Goal: Information Seeking & Learning: Learn about a topic

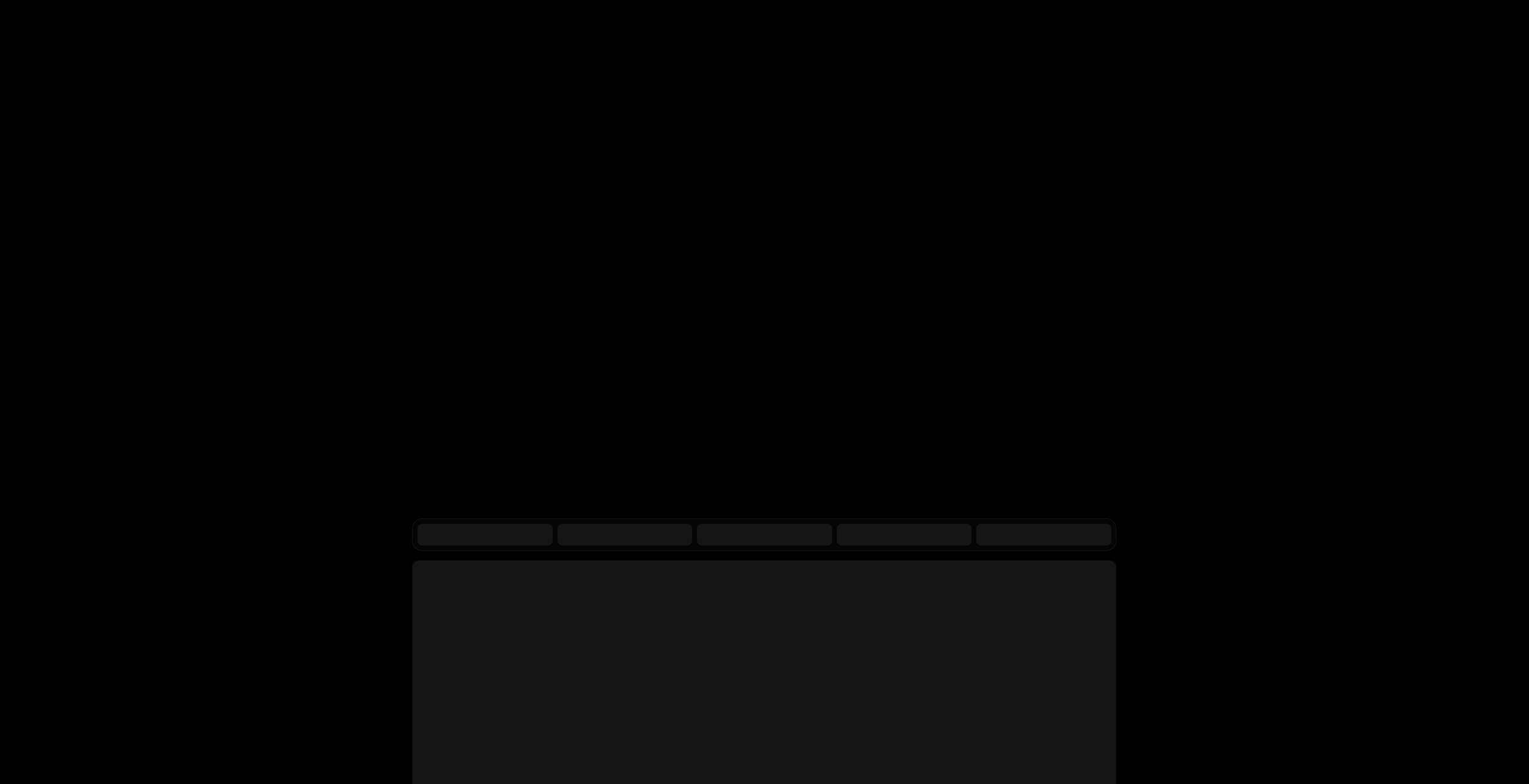
scroll to position [60, 0]
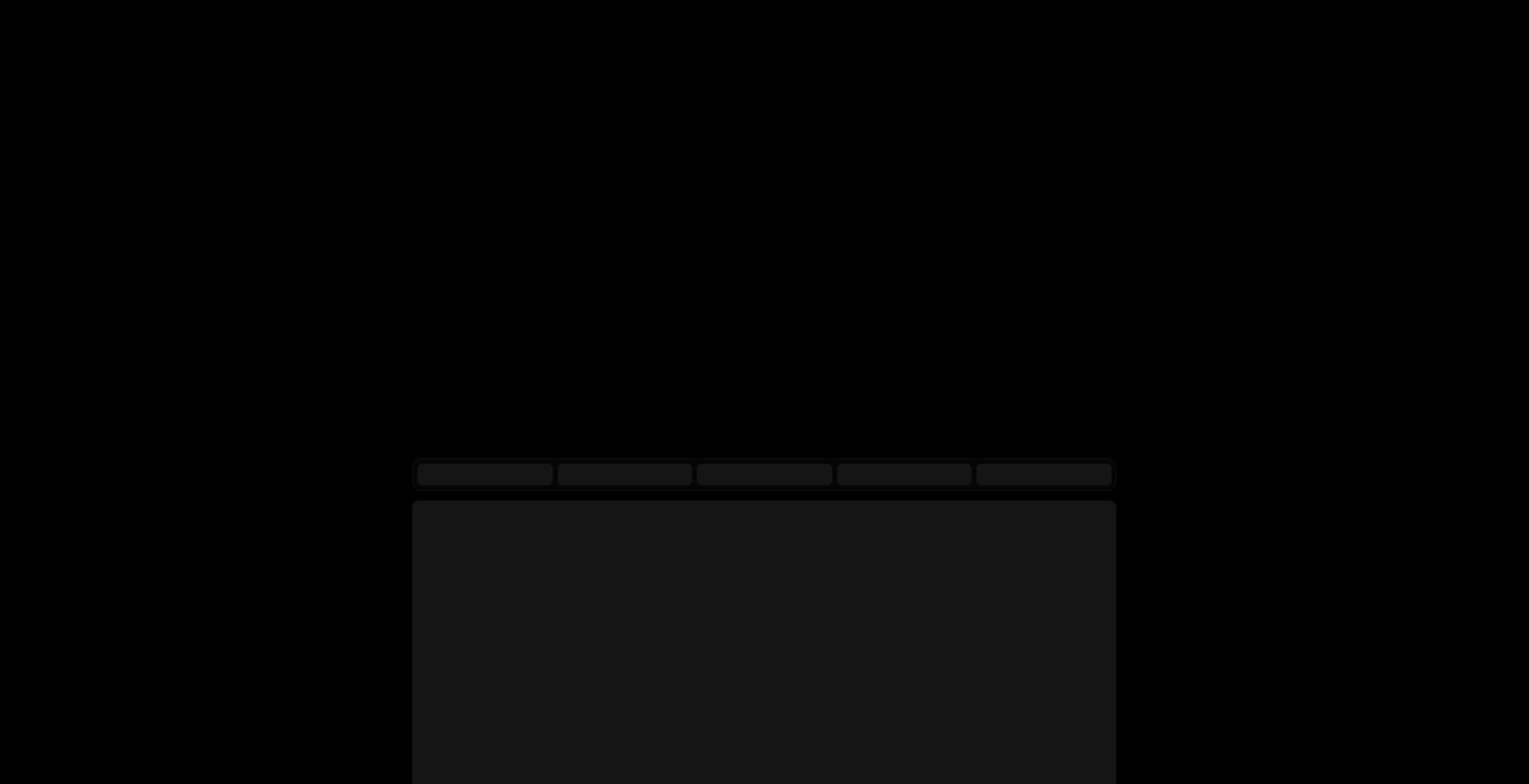
click at [1398, 640] on div "Products Developers Pricing Docs Resources Sign in Sign Up RELEASED Tiered pric…" at bounding box center [764, 412] width 1529 height 945
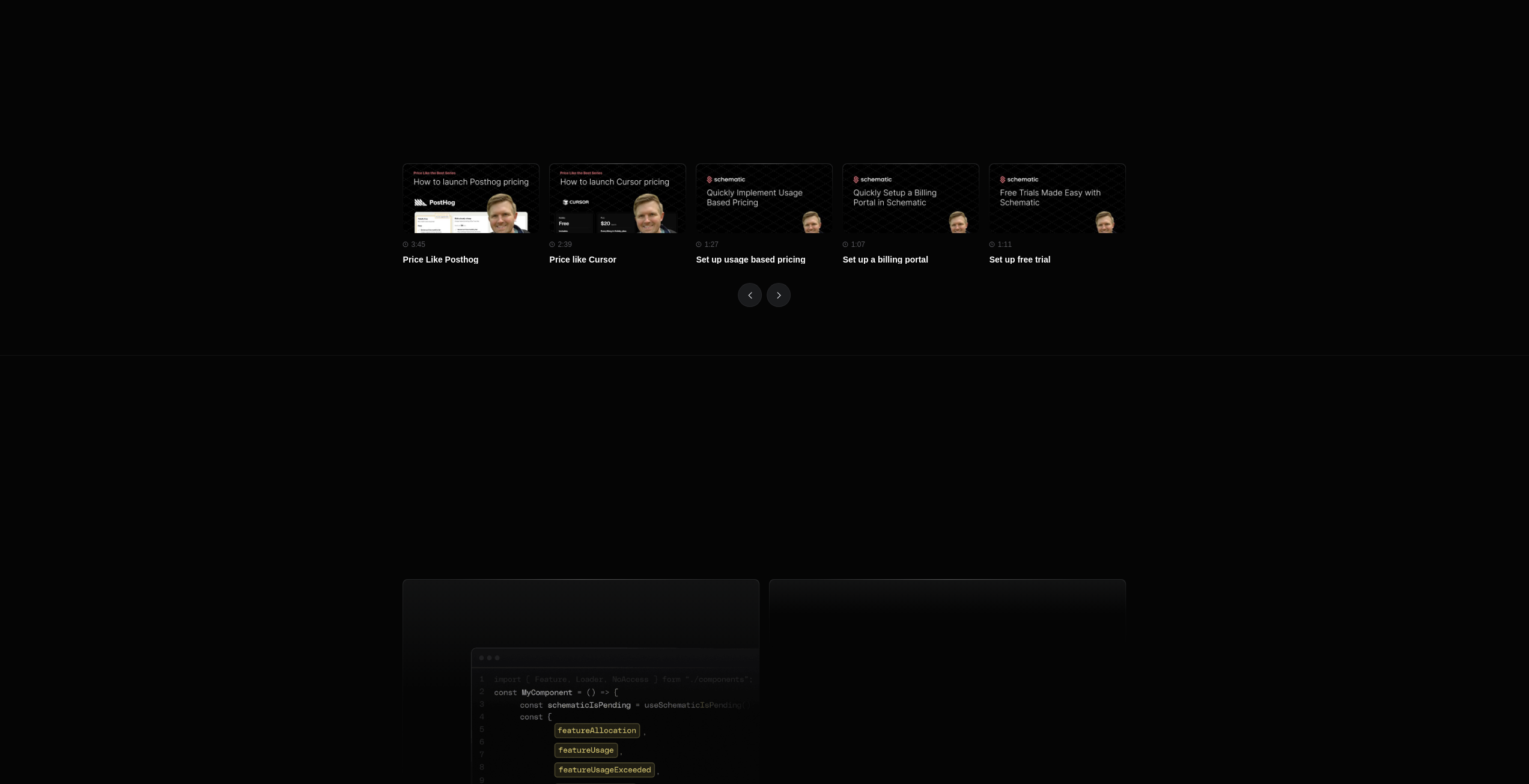
scroll to position [4385, 0]
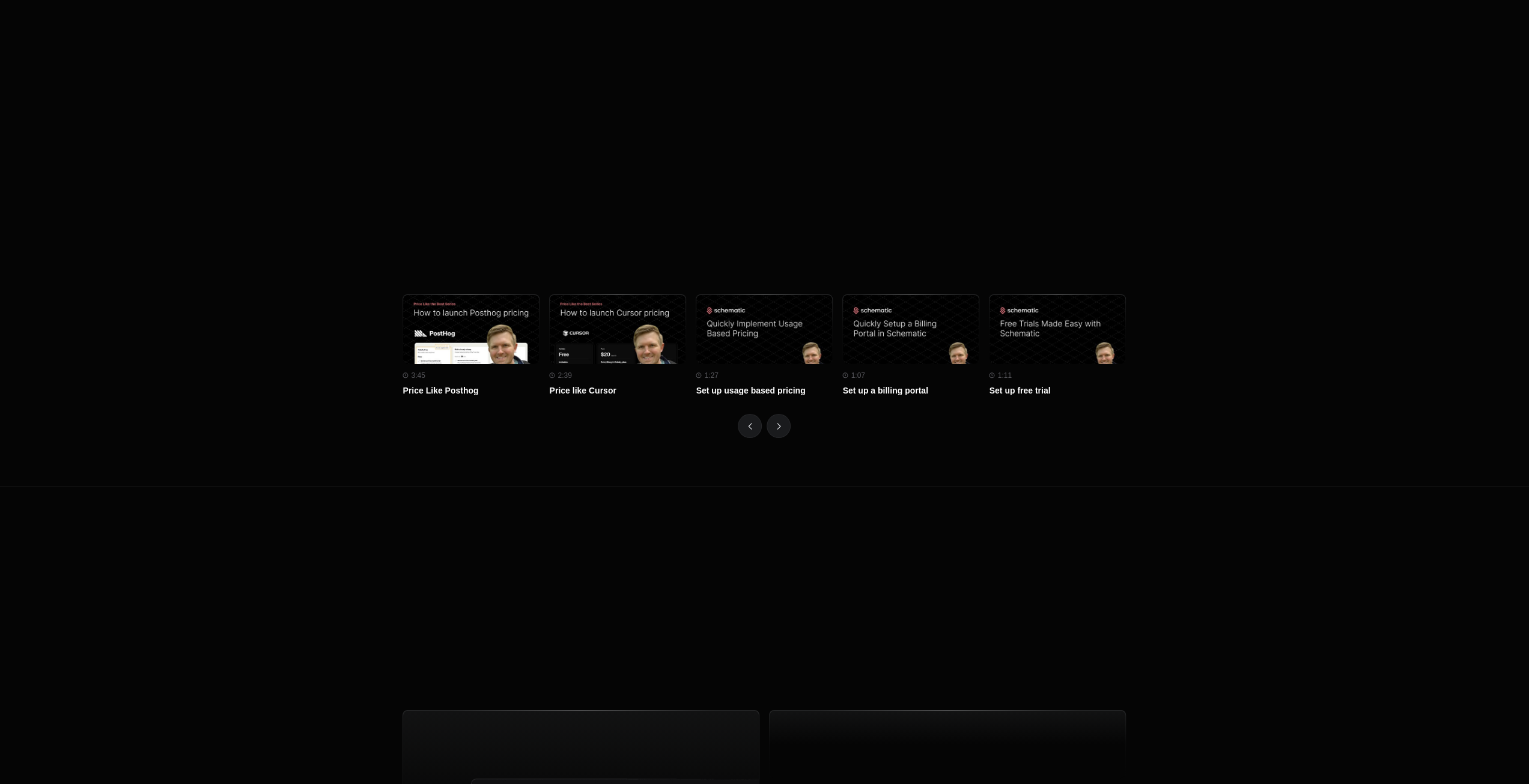
drag, startPoint x: 272, startPoint y: 474, endPoint x: 269, endPoint y: 467, distance: 7.6
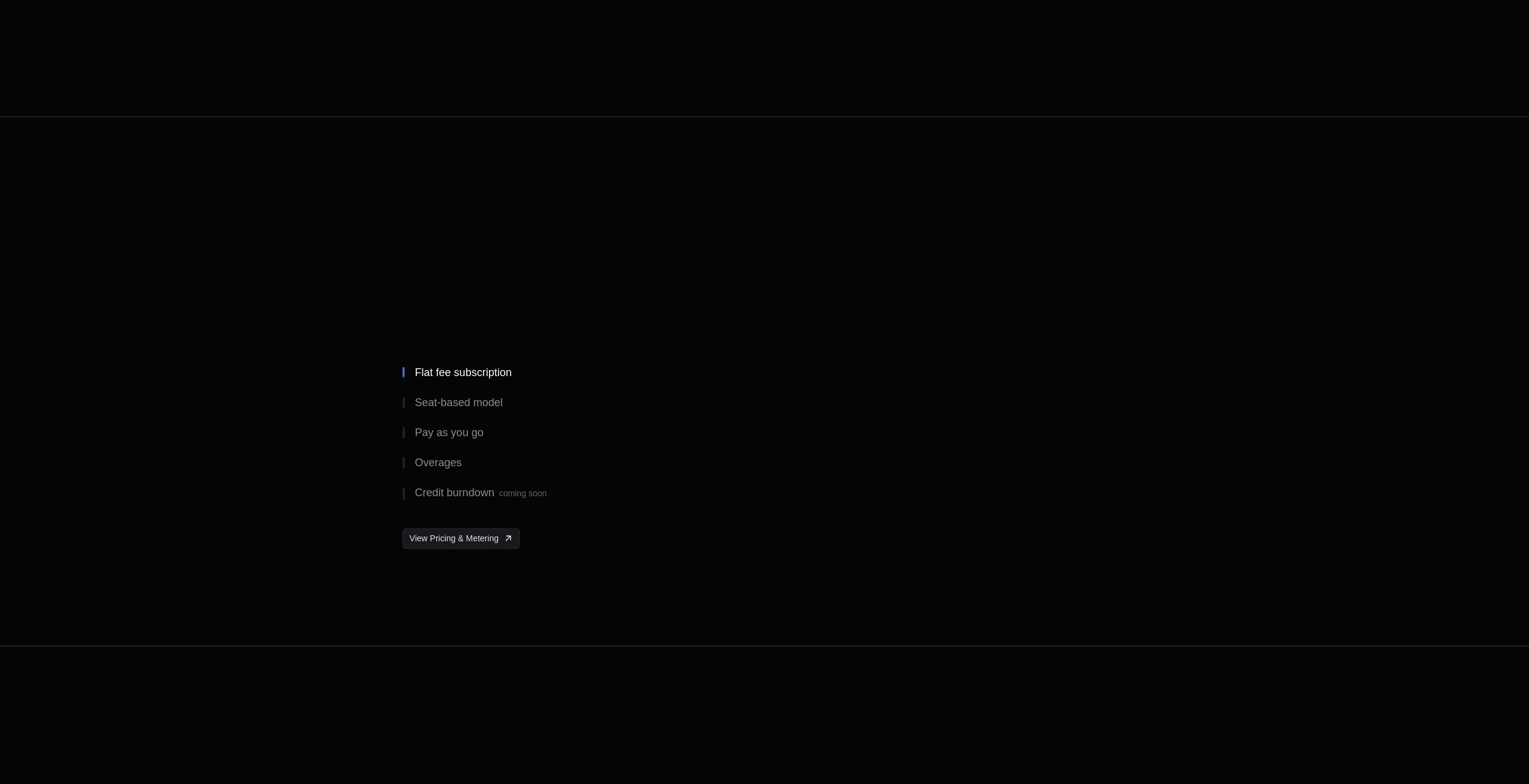
scroll to position [0, 0]
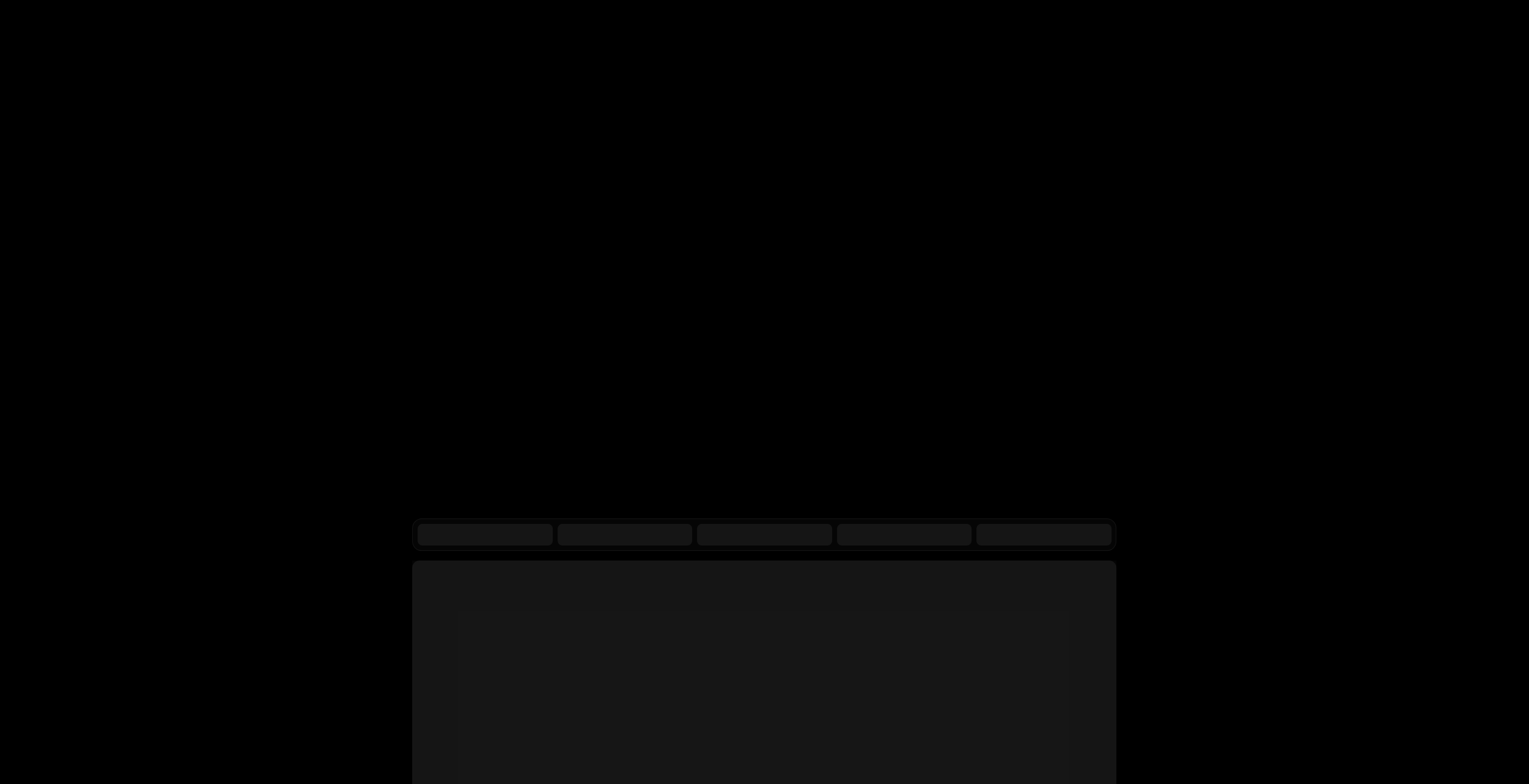
click at [1339, 472] on div "Products Developers Pricing Docs Resources Sign in Sign Up RELEASED Tiered pric…" at bounding box center [764, 472] width 1529 height 945
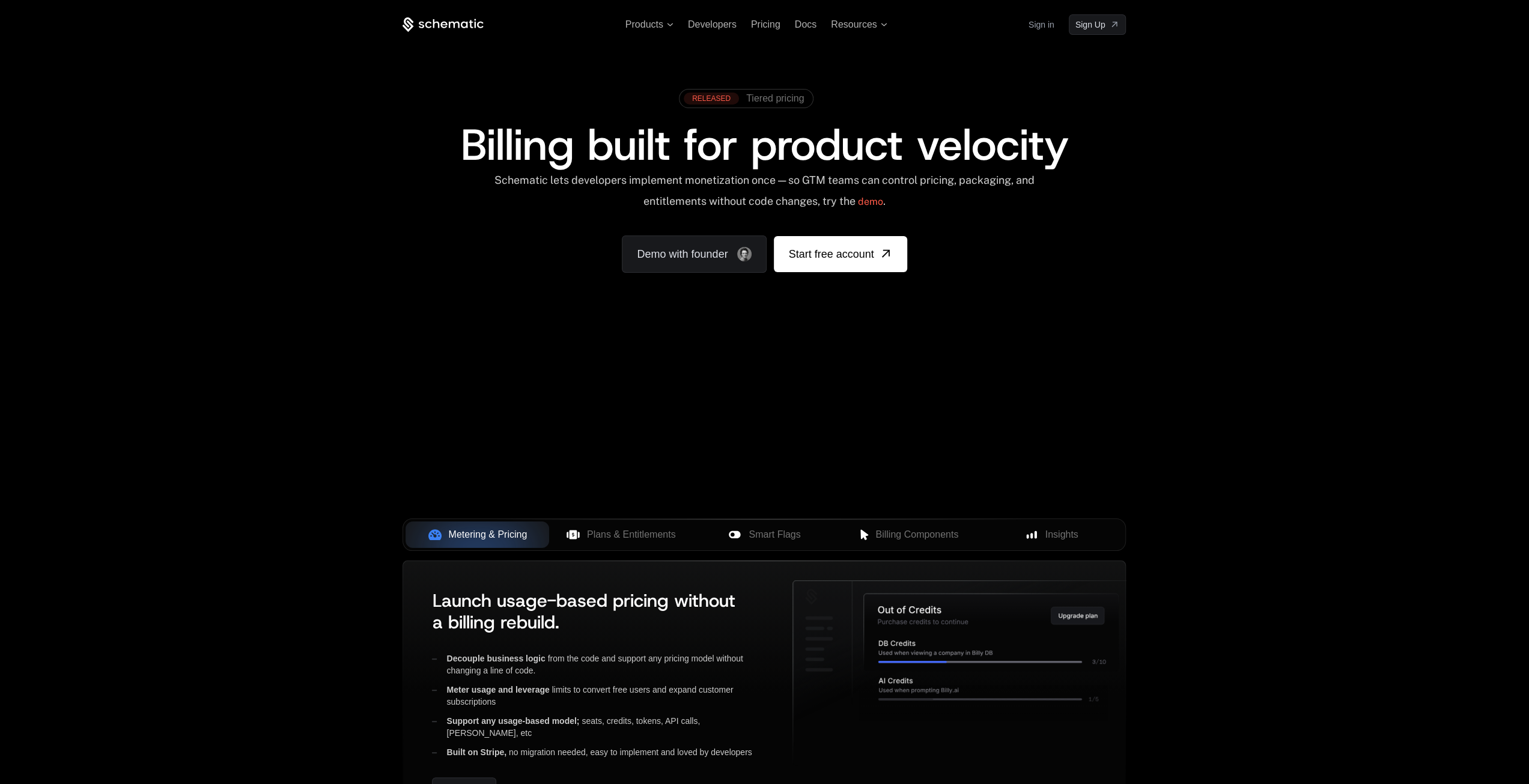
drag, startPoint x: 851, startPoint y: 558, endPoint x: 1345, endPoint y: 344, distance: 538.4
click at [1345, 344] on div "Products Developers Pricing Docs Resources Sign in Sign Up RELEASED Tiered pric…" at bounding box center [764, 180] width 1529 height 360
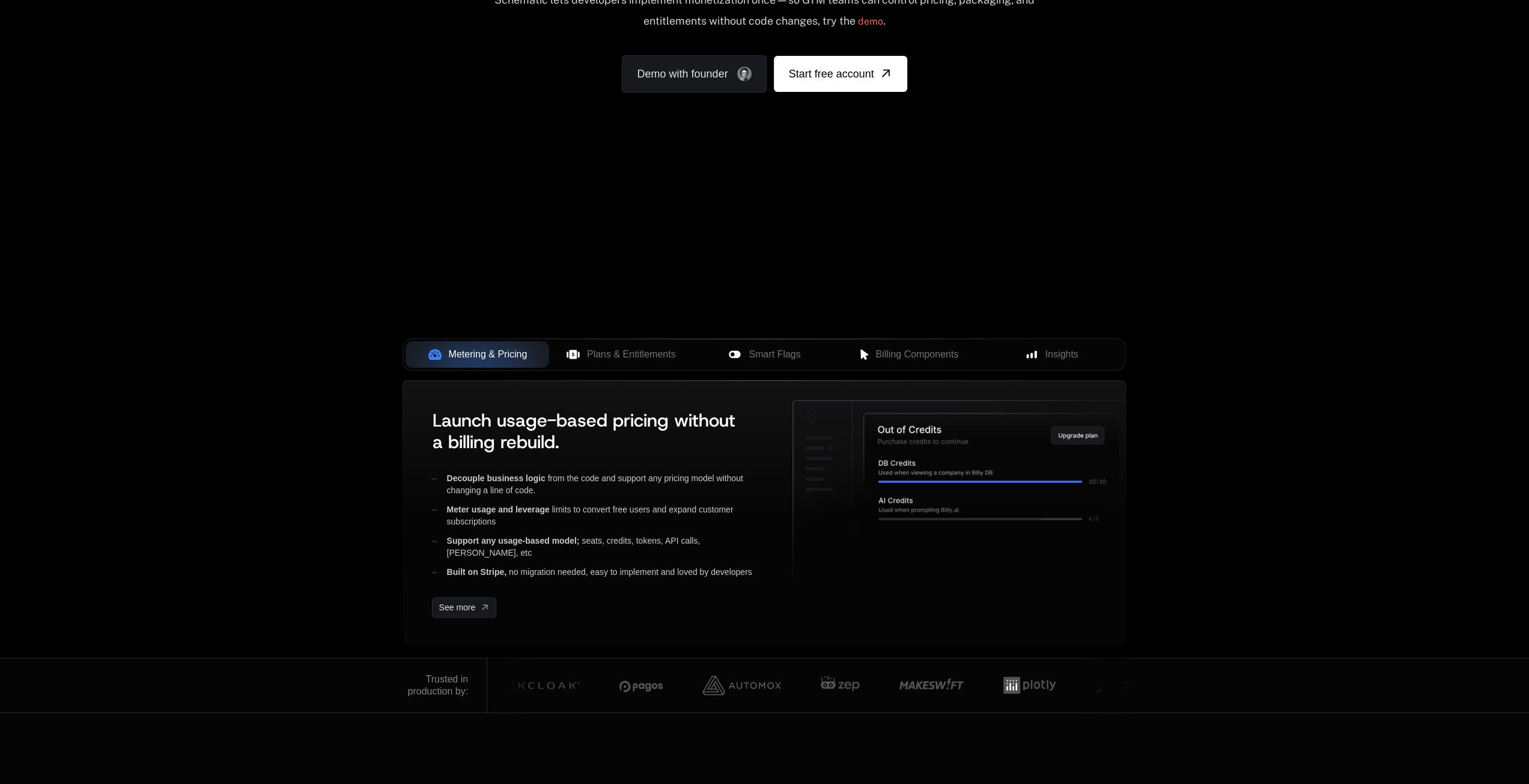
click at [799, 312] on div "Your browser does not support the video tag." at bounding box center [764, 174] width 781 height 506
click at [830, 311] on div "Your browser does not support the video tag." at bounding box center [764, 174] width 781 height 506
click at [570, 343] on button "Plans & Entitlements" at bounding box center [621, 354] width 144 height 26
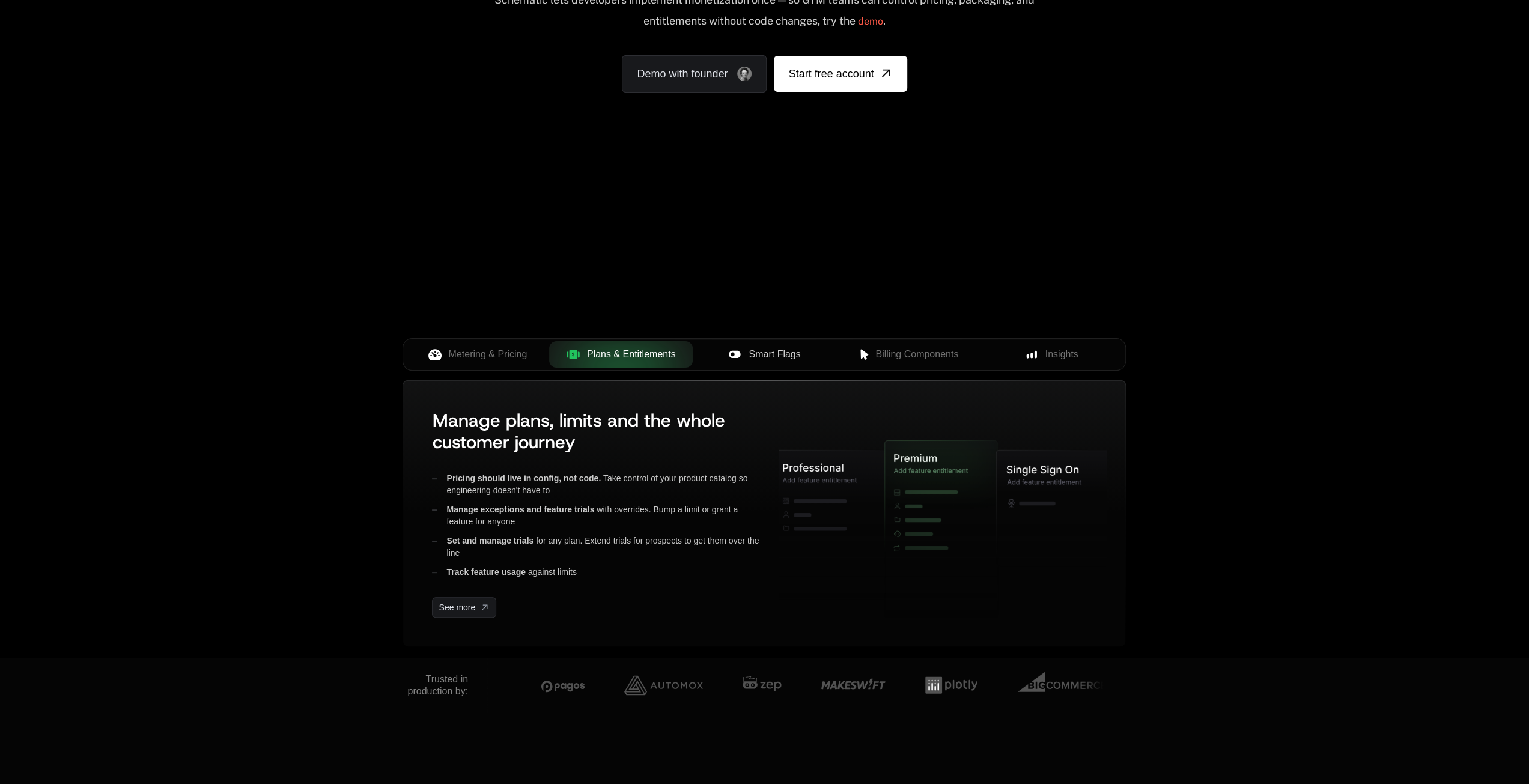
click at [758, 350] on span "Smart Flags" at bounding box center [775, 354] width 52 height 15
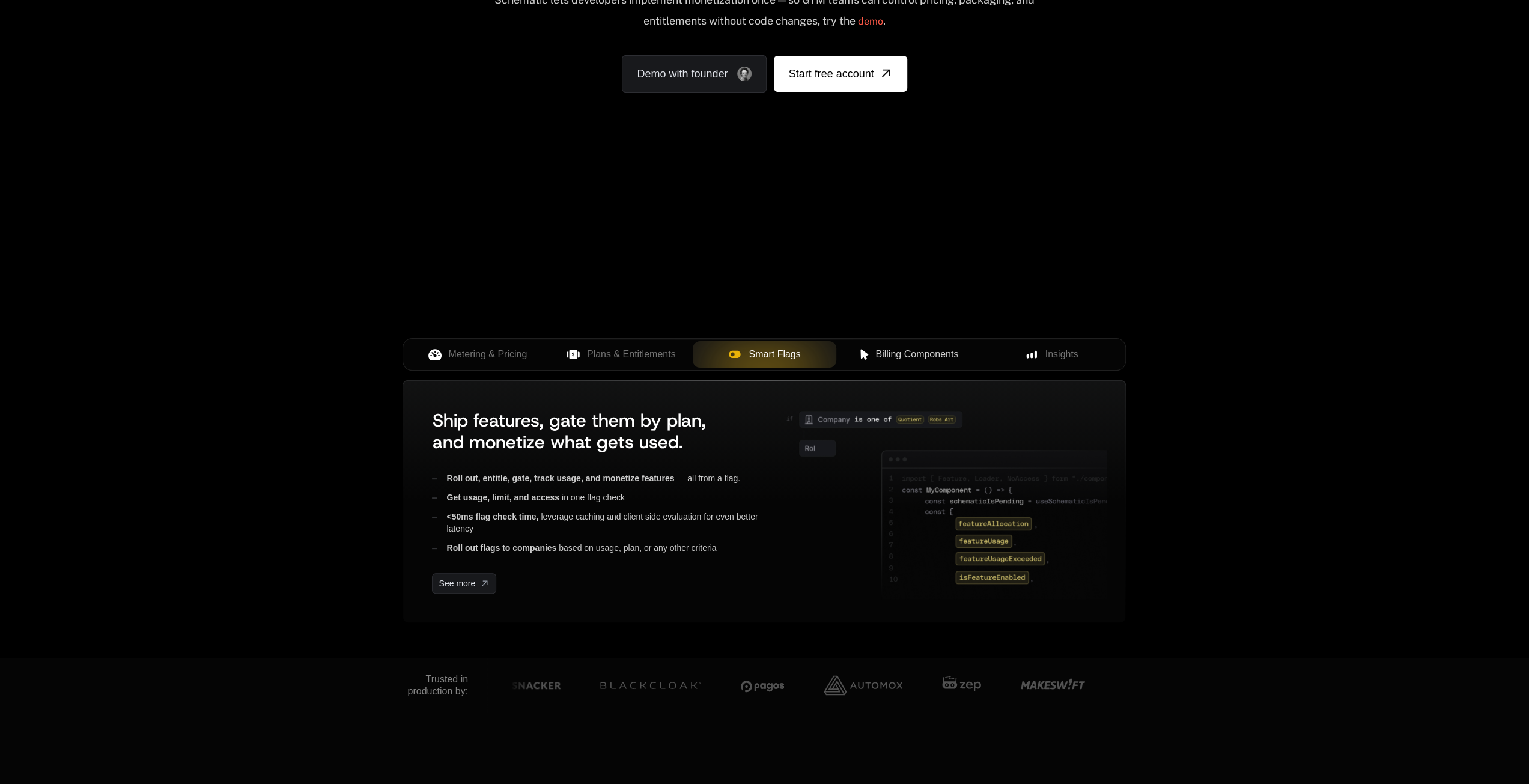
click at [889, 355] on span "Billing Components" at bounding box center [917, 354] width 83 height 15
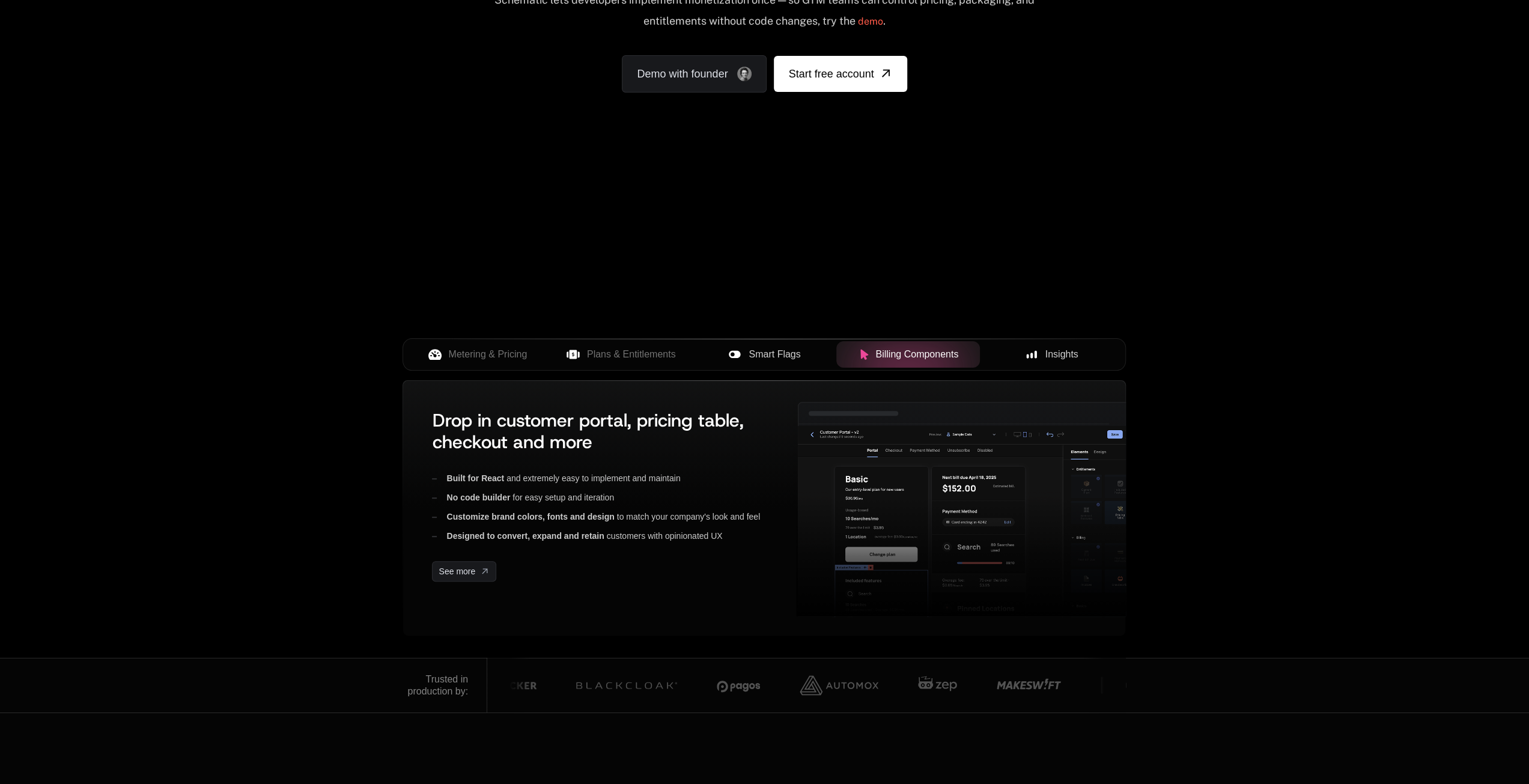
click at [1063, 356] on span "Insights" at bounding box center [1062, 354] width 33 height 15
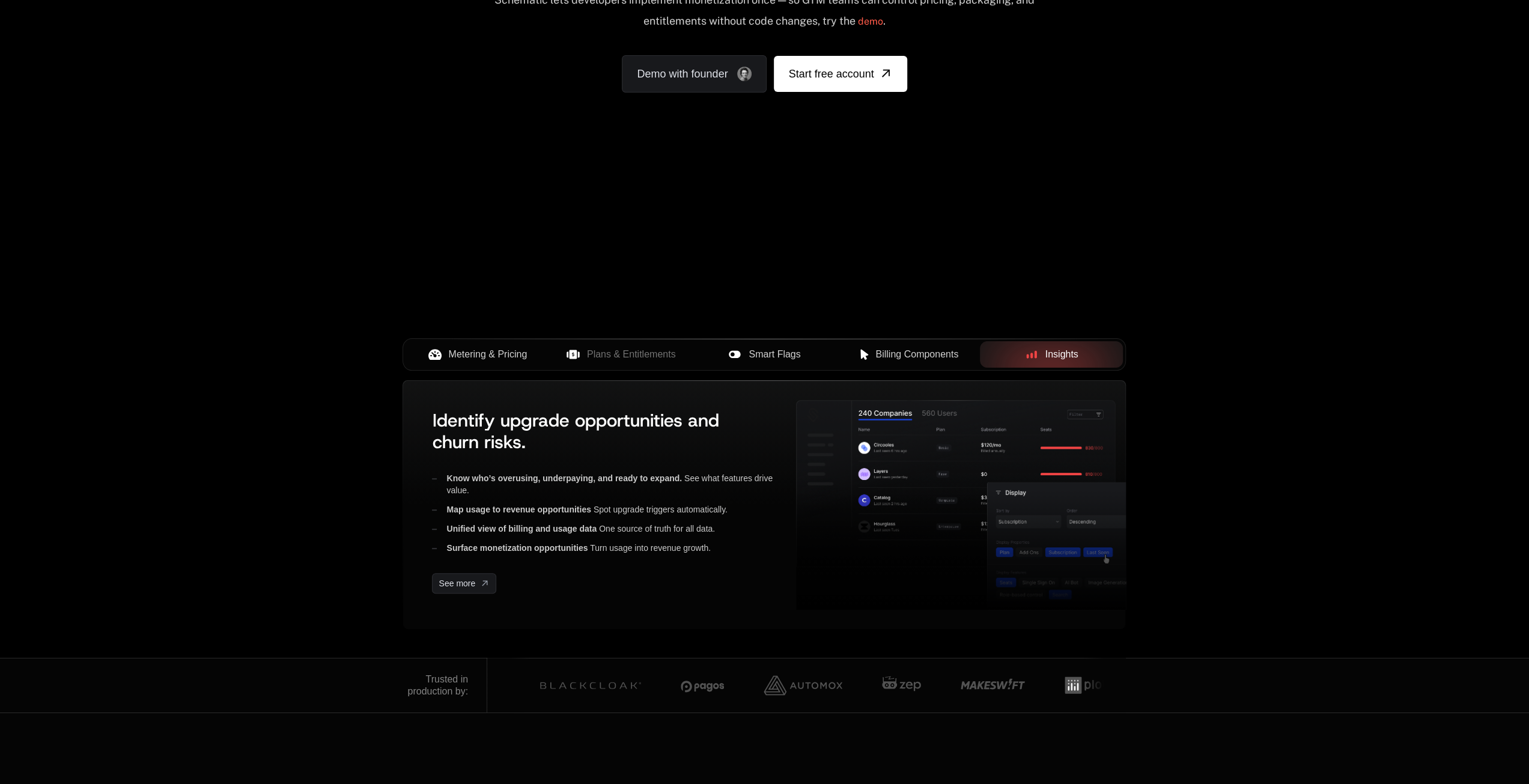
click at [483, 356] on span "Metering & Pricing" at bounding box center [488, 354] width 79 height 15
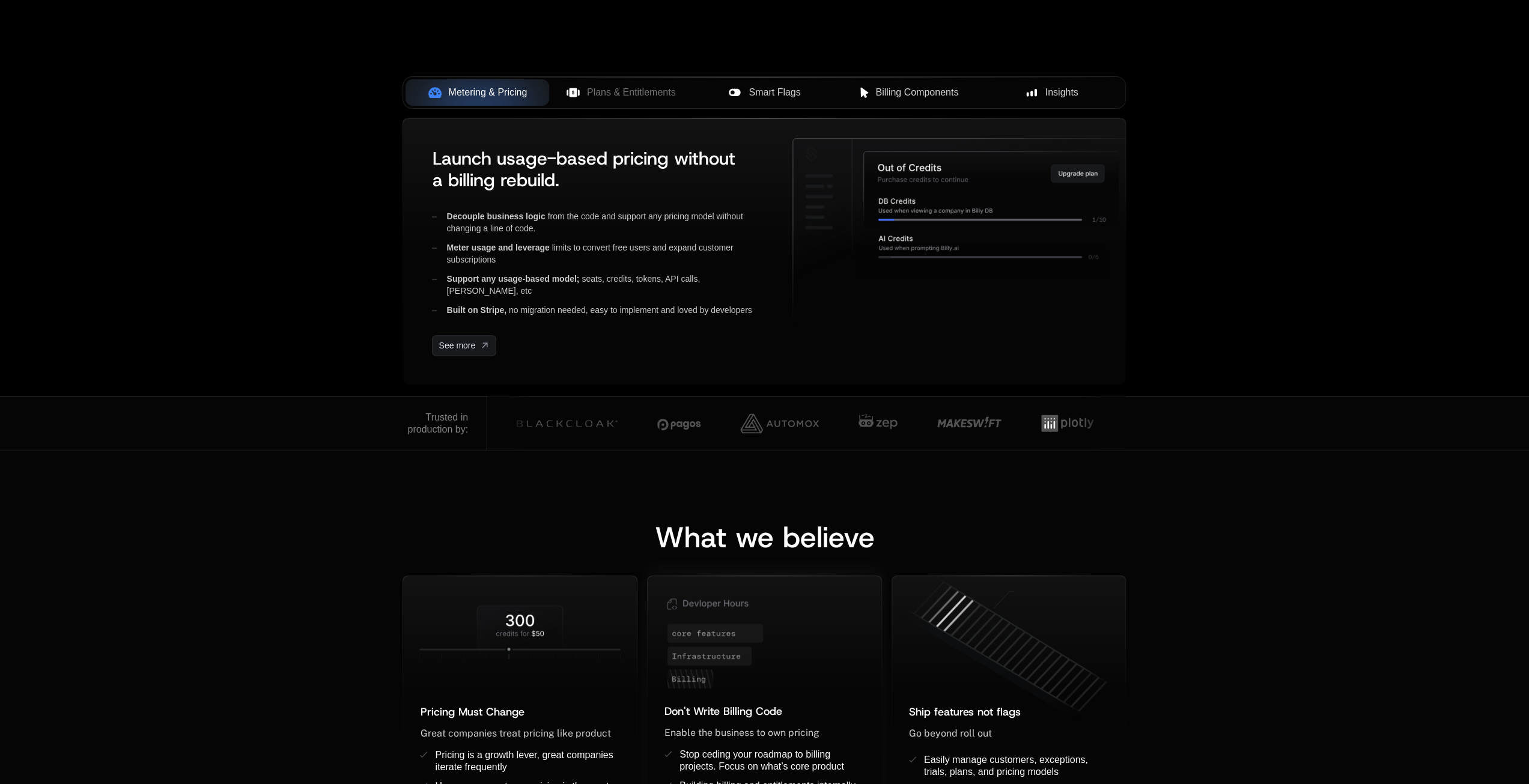
scroll to position [601, 0]
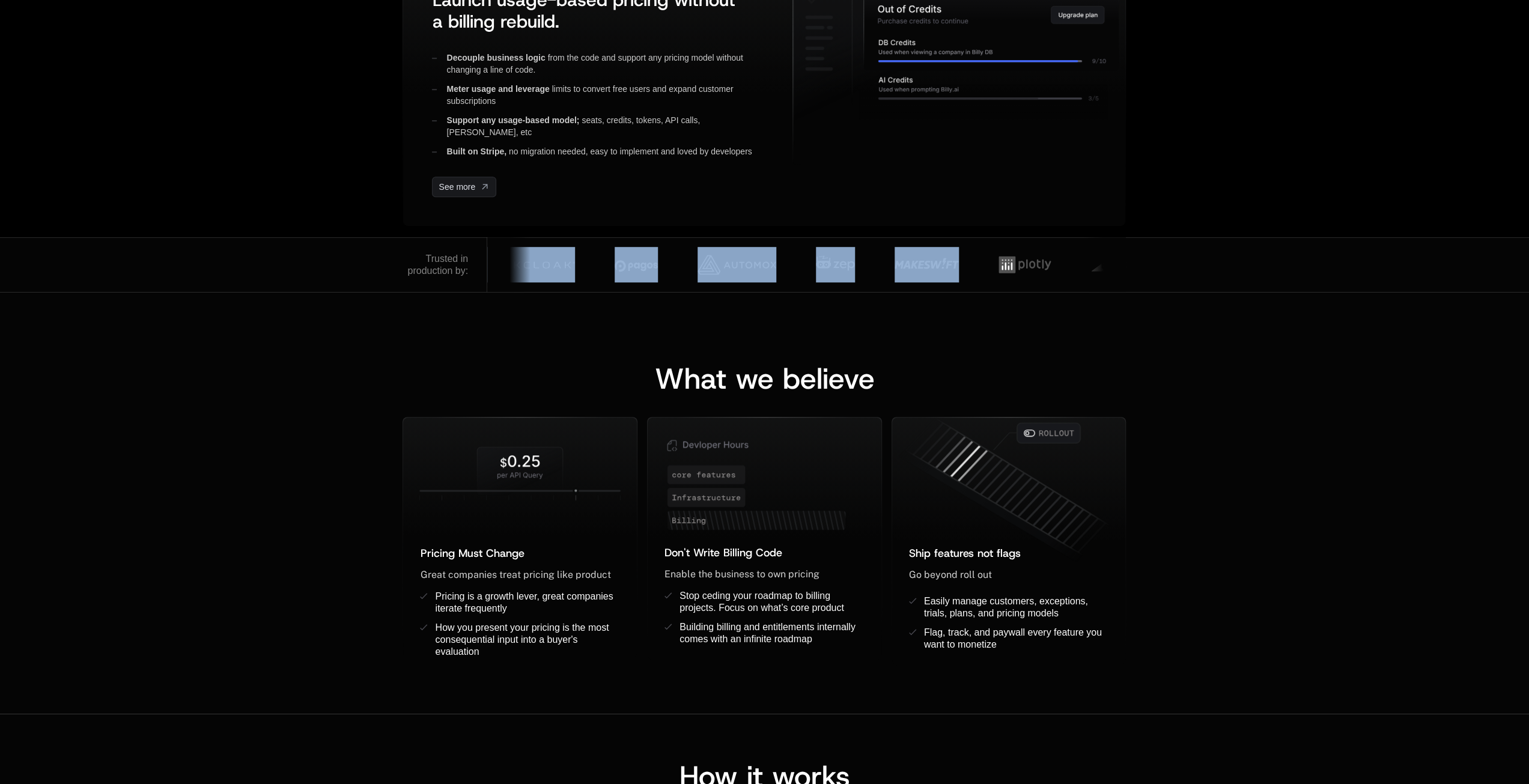
drag, startPoint x: 590, startPoint y: 269, endPoint x: 1127, endPoint y: 295, distance: 537.6
click at [1054, 284] on div at bounding box center [1424, 264] width 2272 height 45
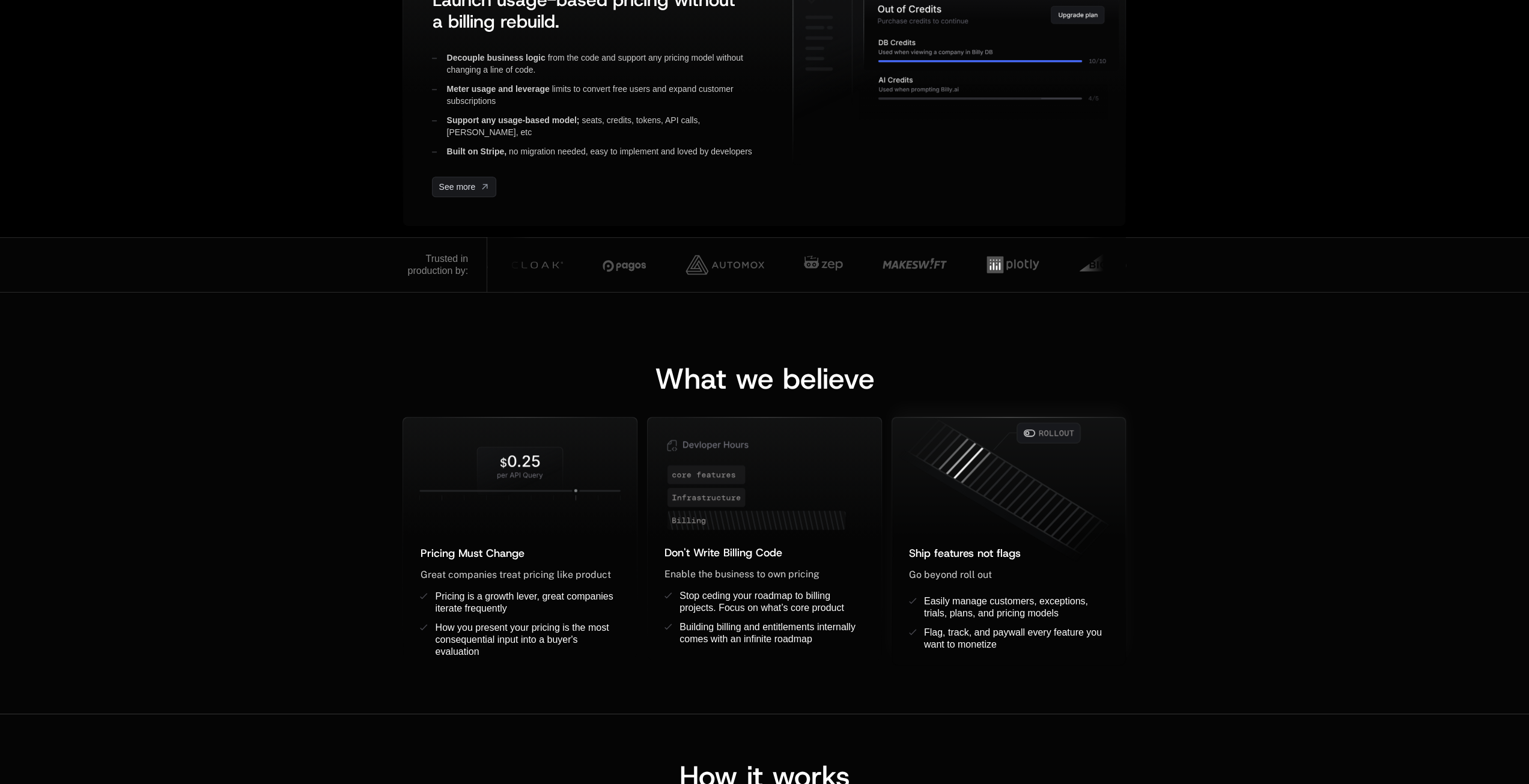
click at [1115, 461] on icon at bounding box center [1006, 490] width 234 height 163
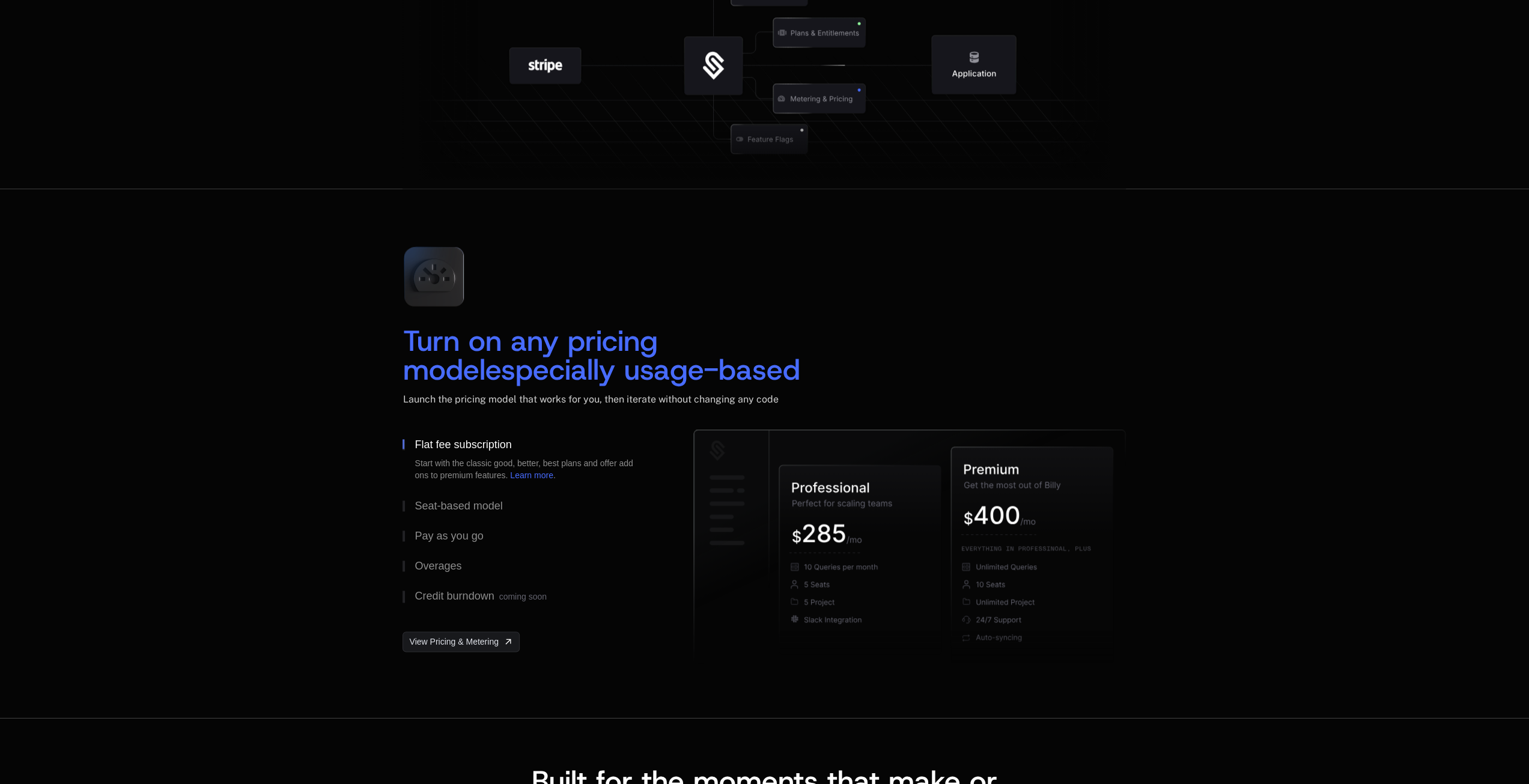
scroll to position [1682, 0]
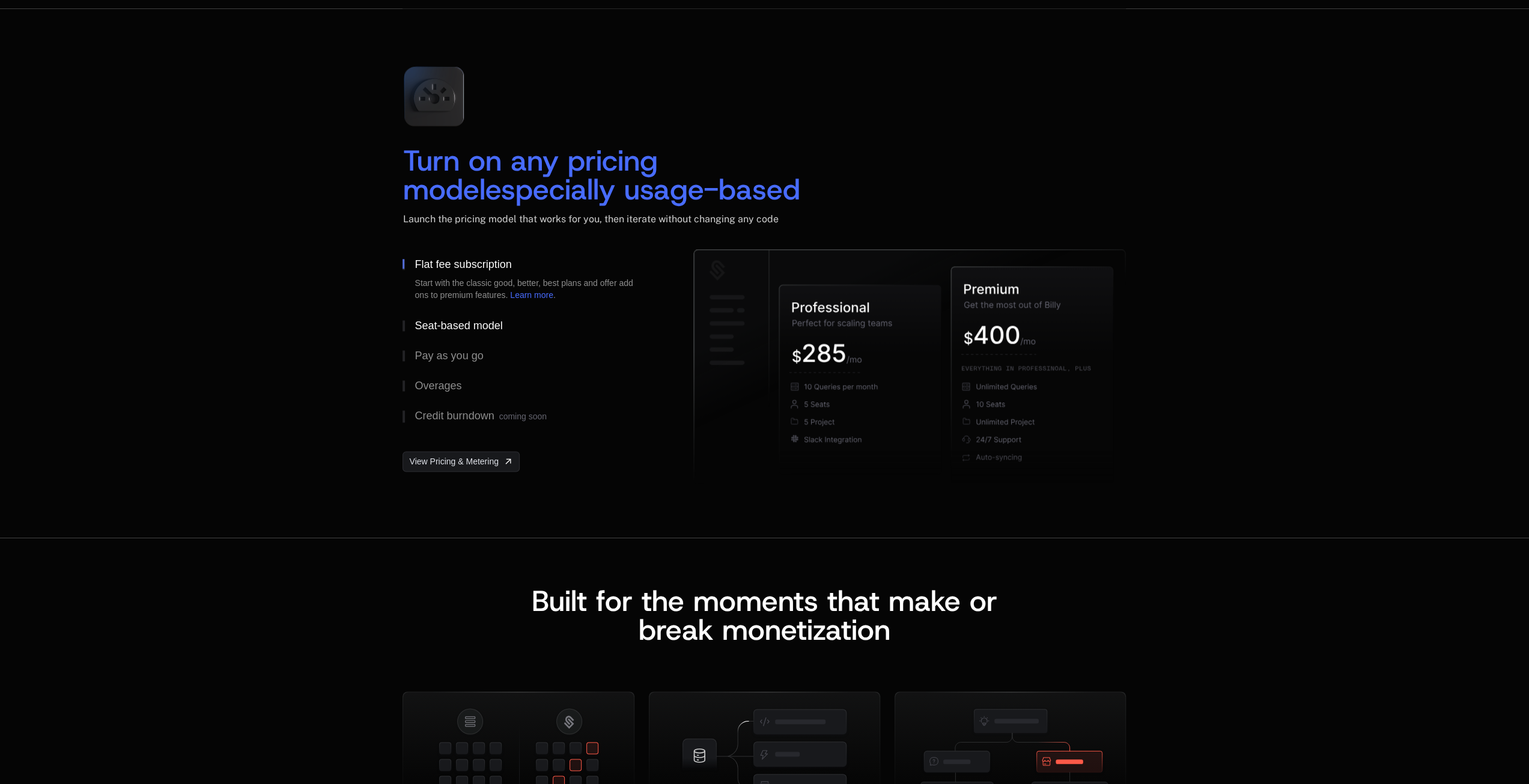
click at [434, 327] on div "Seat-based model" at bounding box center [458, 325] width 88 height 11
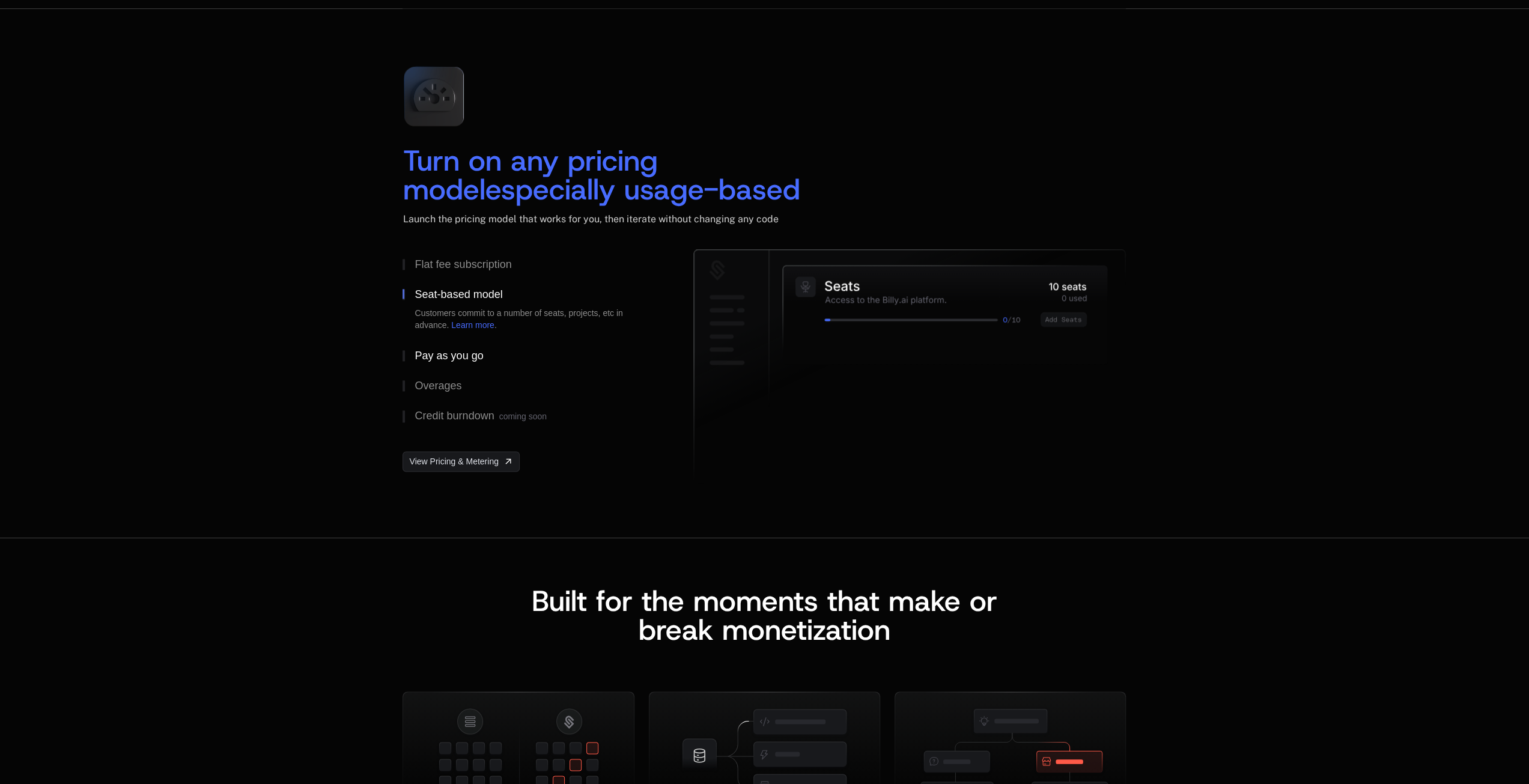
click at [446, 360] on div "Pay as you go" at bounding box center [448, 355] width 69 height 11
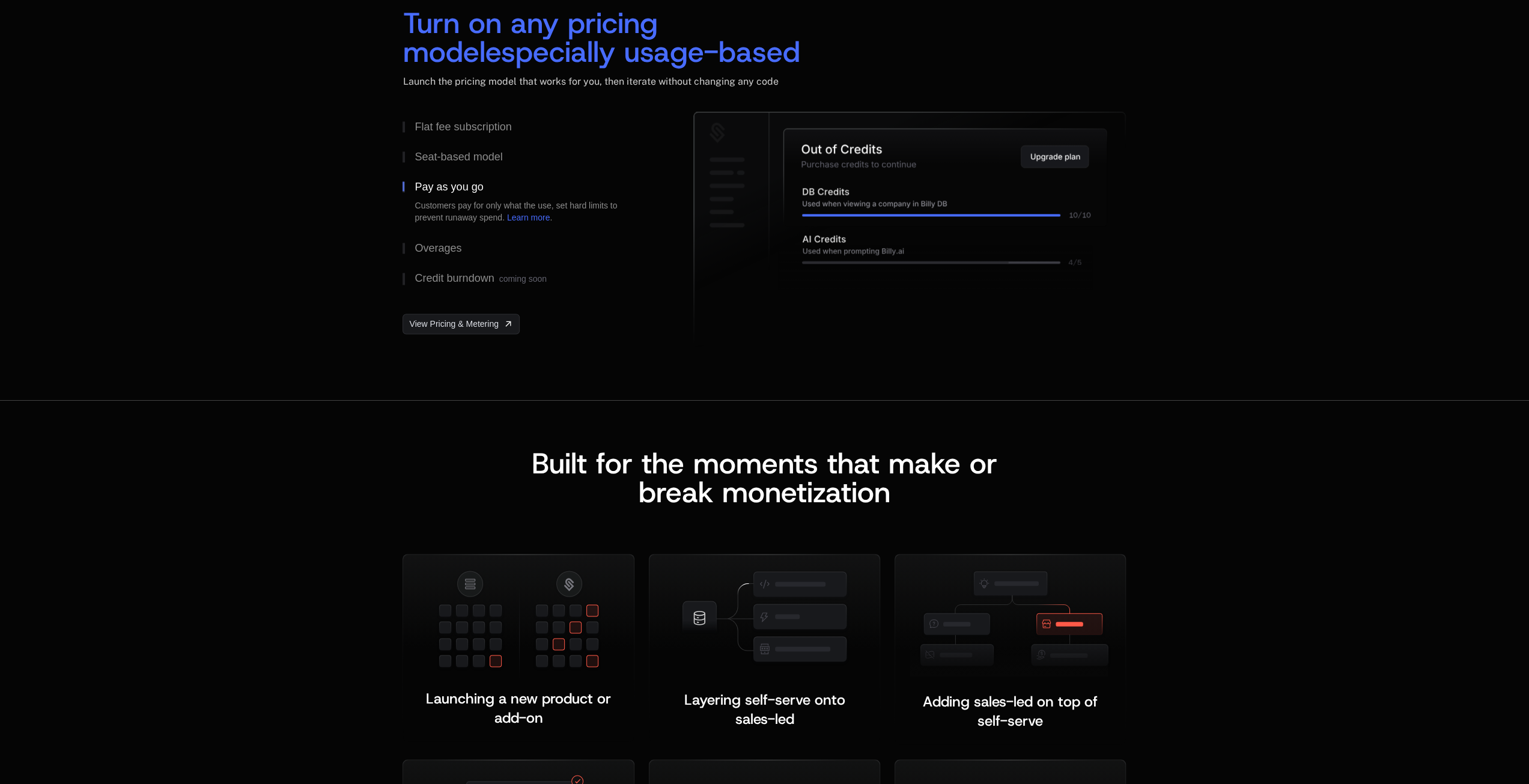
scroll to position [0, 0]
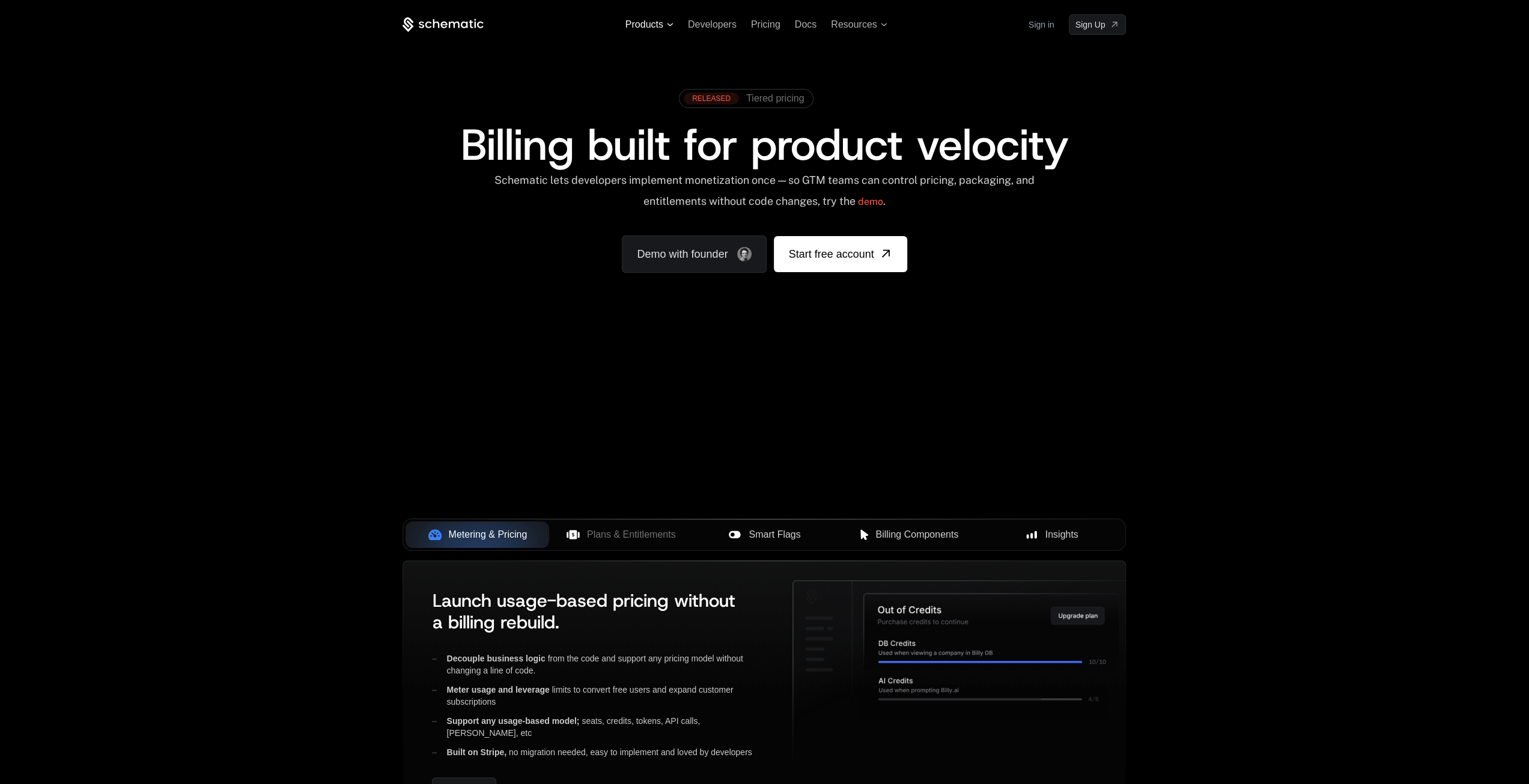
click at [643, 26] on span "Products" at bounding box center [645, 24] width 38 height 11
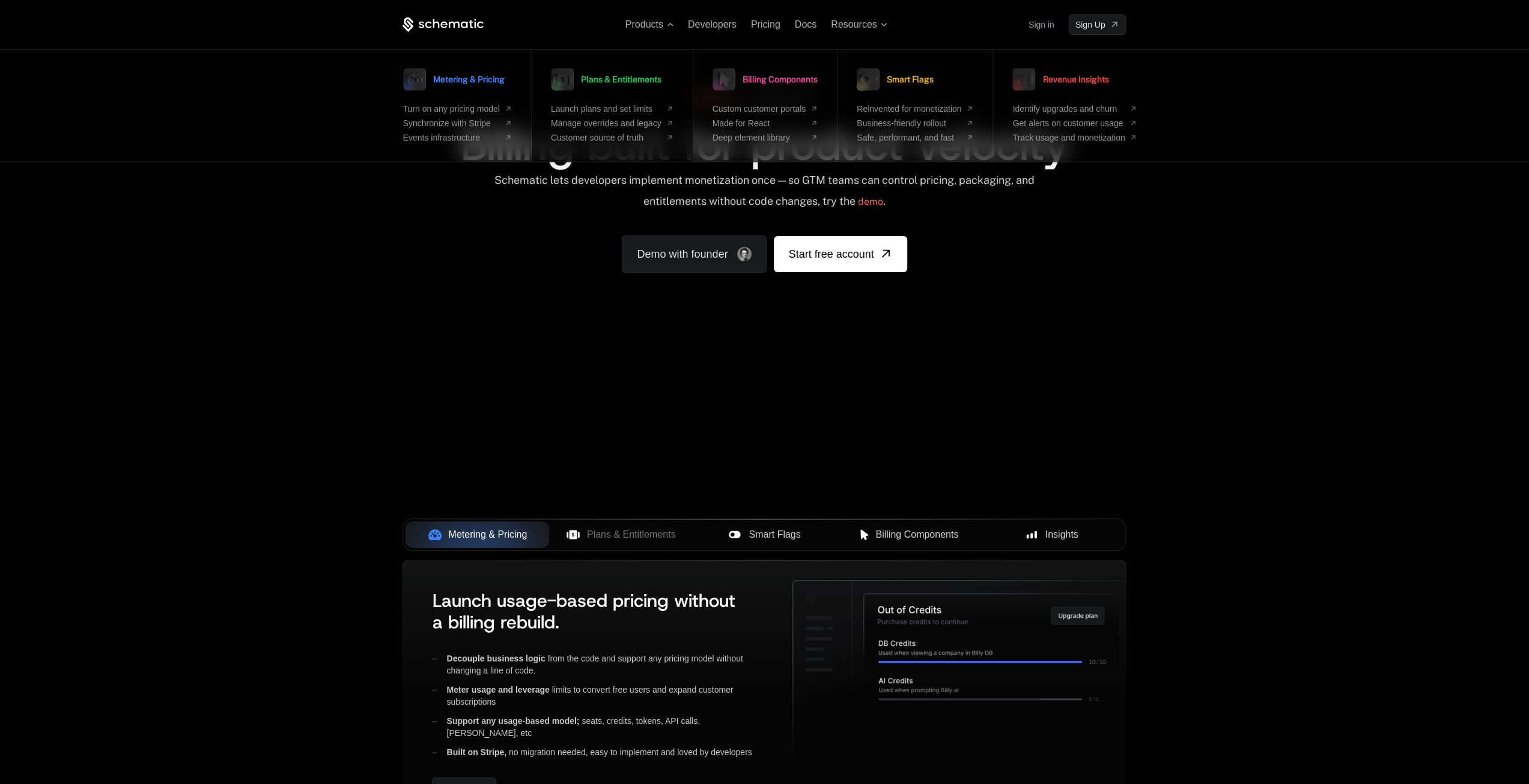
click at [636, 90] on link "Plans & Entitlements" at bounding box center [606, 79] width 110 height 30
click at [640, 86] on link "Plans & Entitlements" at bounding box center [606, 79] width 110 height 30
click at [799, 80] on span "Billing Components" at bounding box center [780, 79] width 75 height 8
click at [1322, 310] on div "Products Metering & Pricing Turn on any pricing model Synchronize with Stripe E…" at bounding box center [764, 180] width 1529 height 360
